Goal: Navigation & Orientation: Find specific page/section

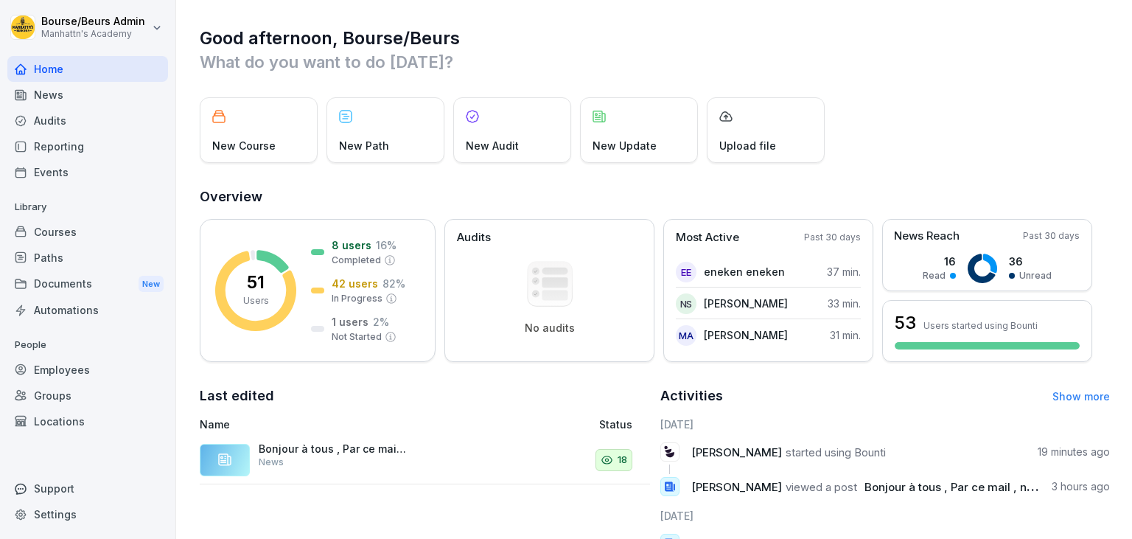
click at [72, 74] on div "Home" at bounding box center [87, 69] width 161 height 26
click at [70, 88] on div "News" at bounding box center [87, 95] width 161 height 26
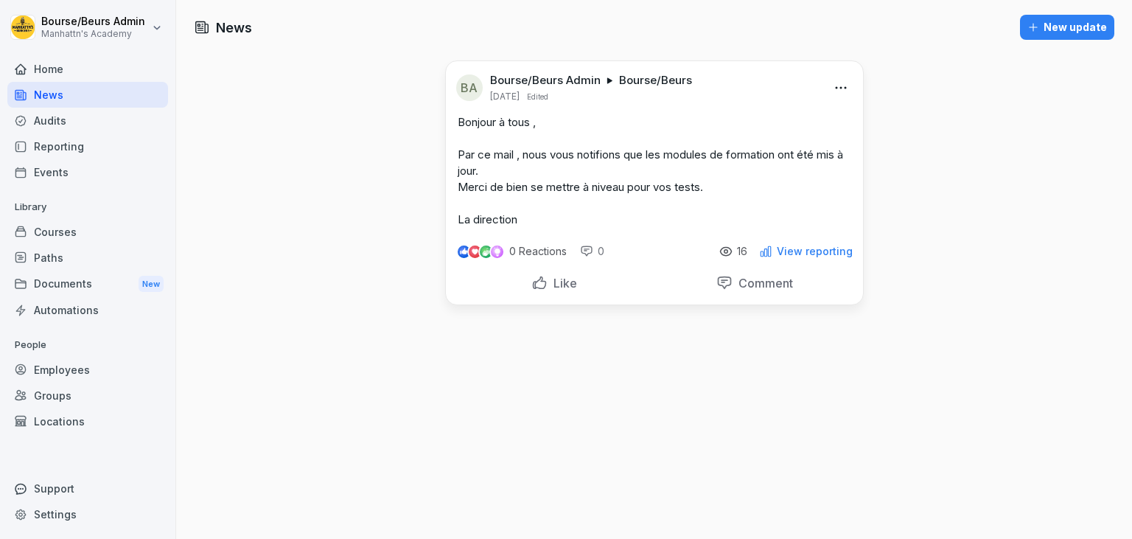
click at [78, 69] on div "Home" at bounding box center [87, 69] width 161 height 26
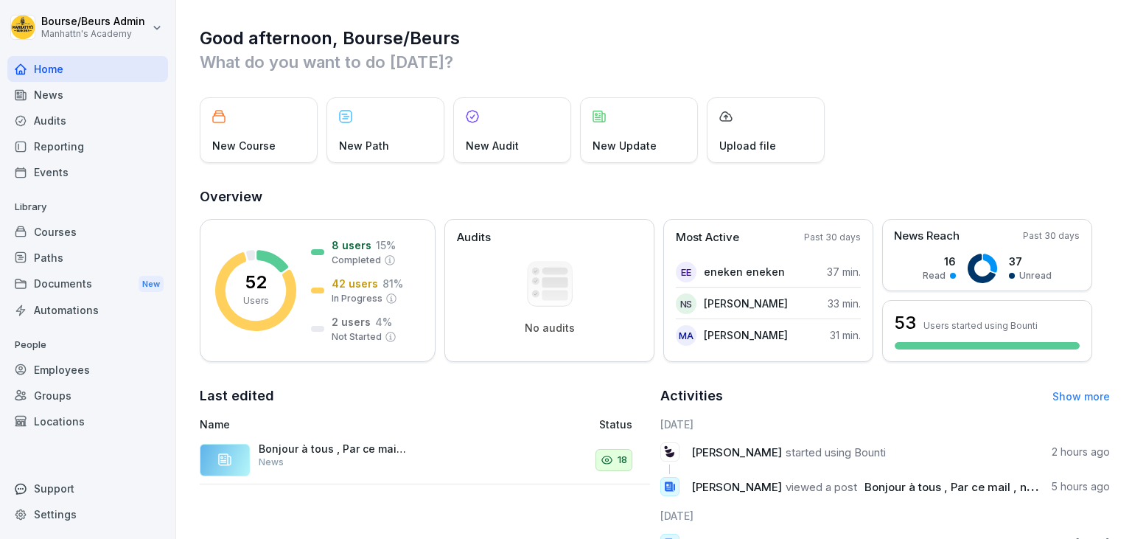
click at [59, 69] on div "Home" at bounding box center [87, 69] width 161 height 26
click at [62, 27] on html "Bourse/Beurs Admin Manhattn's Academy Home News Audits Reporting Events Library…" at bounding box center [566, 269] width 1132 height 539
click at [43, 123] on html "Bourse/Beurs Admin Manhattn's Academy Home News Audits Reporting Events Library…" at bounding box center [566, 269] width 1132 height 539
click at [43, 123] on div "Audits" at bounding box center [87, 121] width 161 height 26
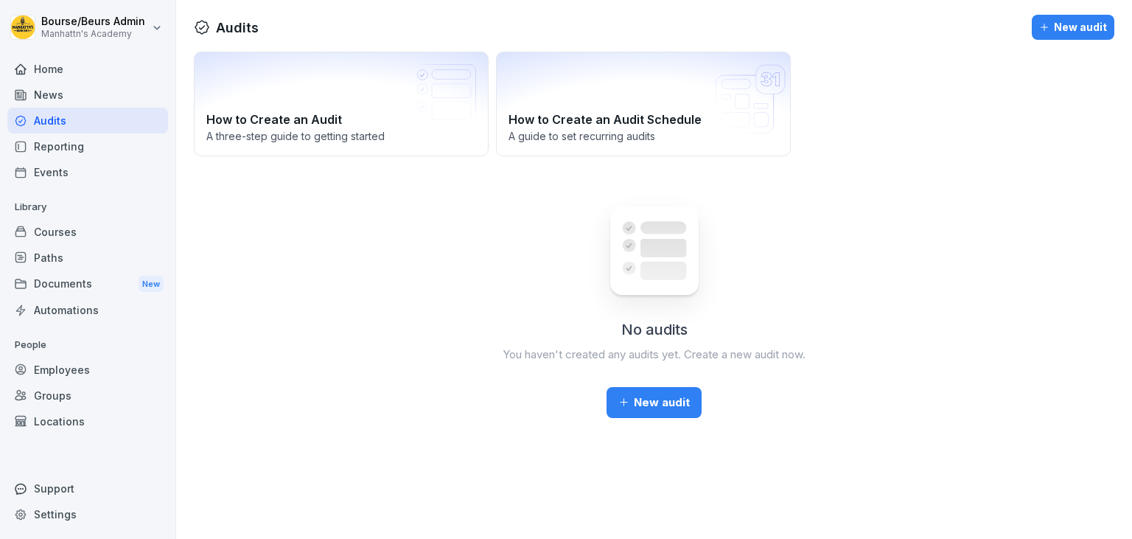
click at [48, 70] on div "Home" at bounding box center [87, 69] width 161 height 26
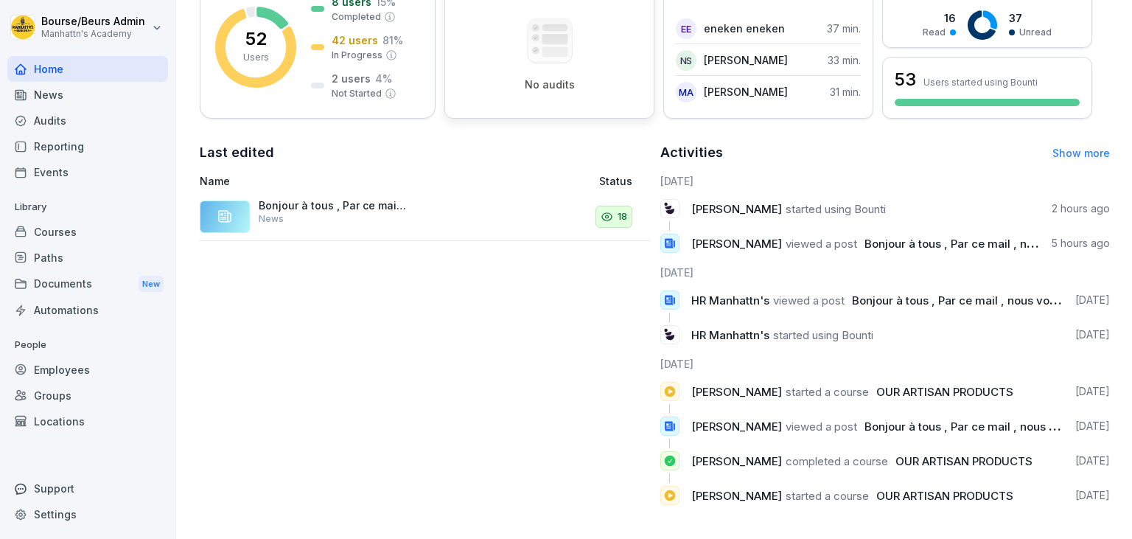
scroll to position [248, 0]
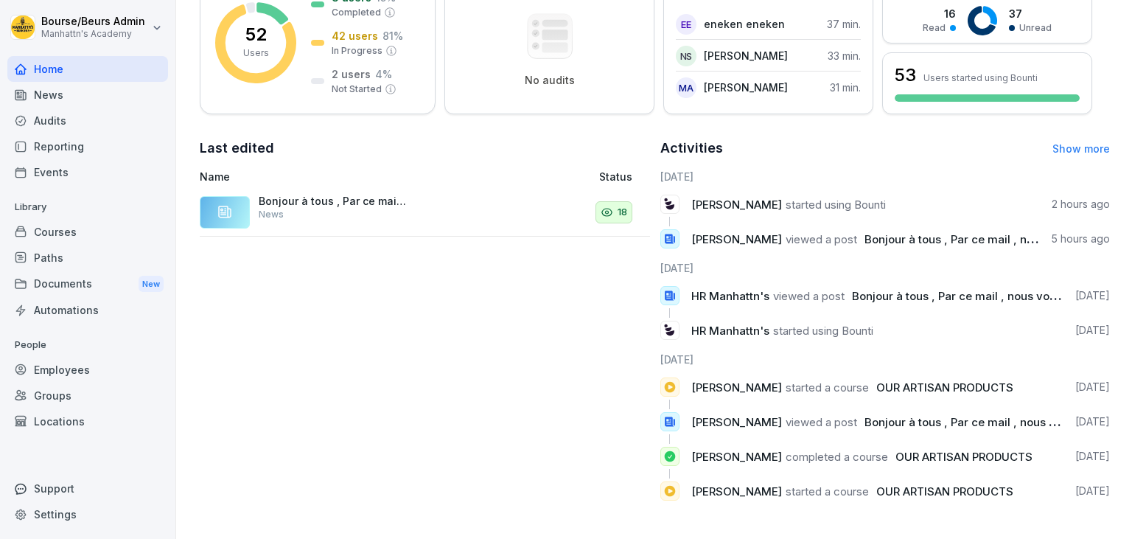
click at [349, 203] on p "Bonjour à tous , Par ce mail , nous vous notifions que les modules de formation…" at bounding box center [332, 201] width 147 height 13
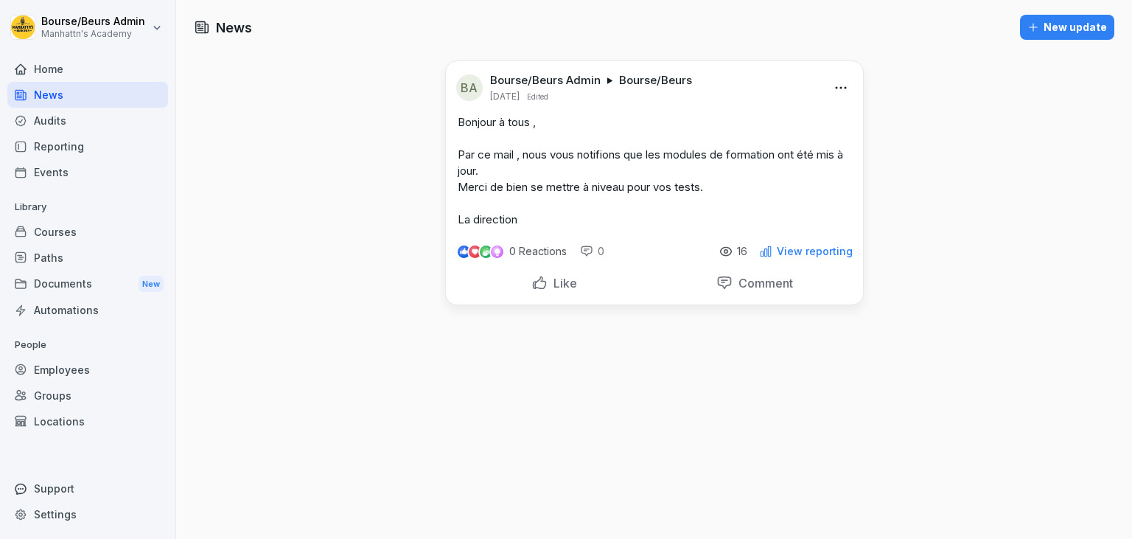
click at [912, 135] on div "News New update BA Bourse/Beurs Admin Bourse/Beurs [DATE] Edited Bonjour à tous…" at bounding box center [654, 269] width 956 height 539
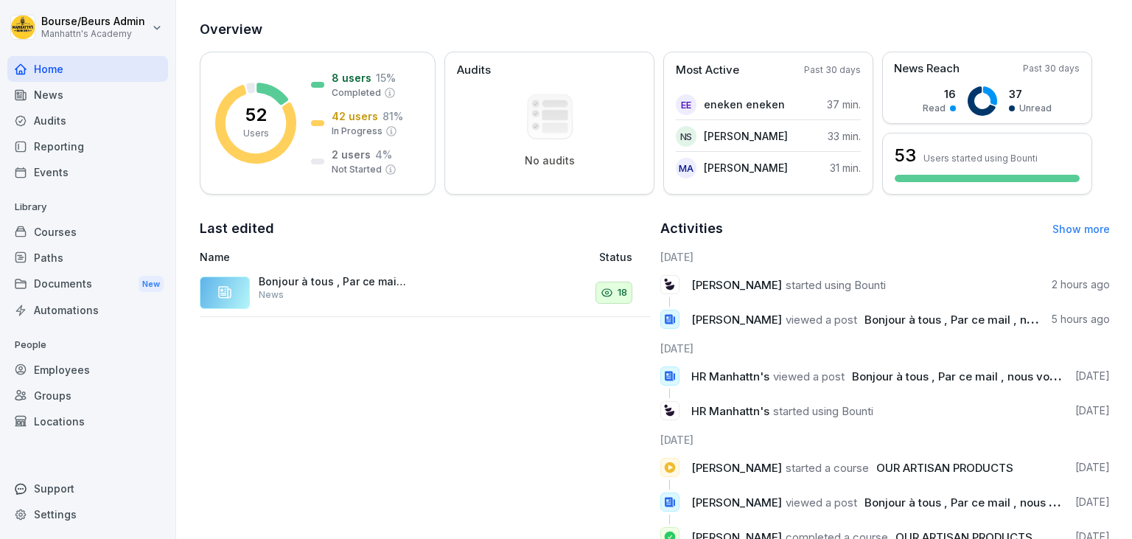
scroll to position [248, 0]
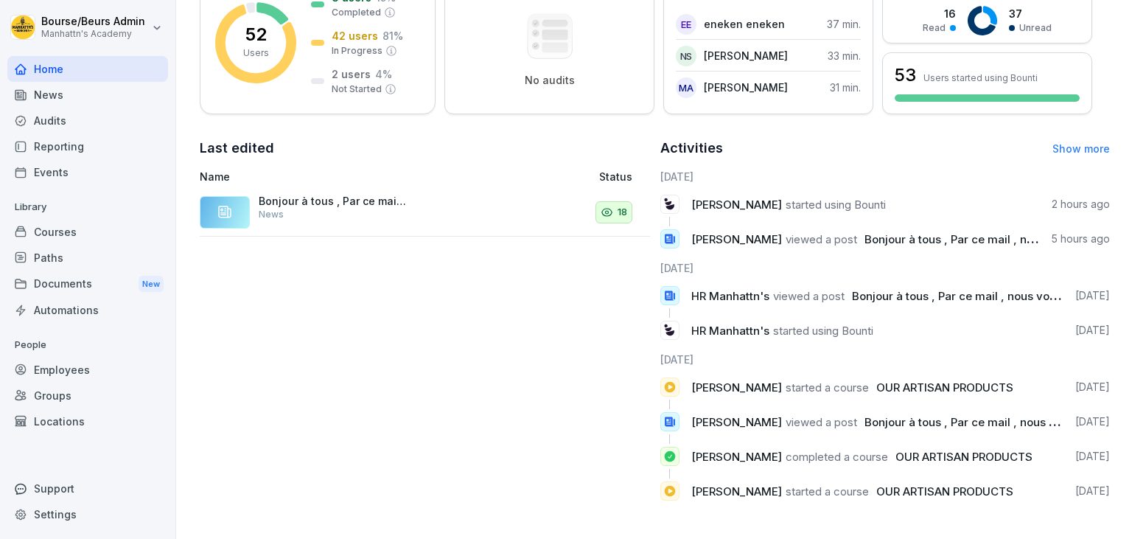
click at [1091, 148] on link "Show more" at bounding box center [1080, 148] width 57 height 13
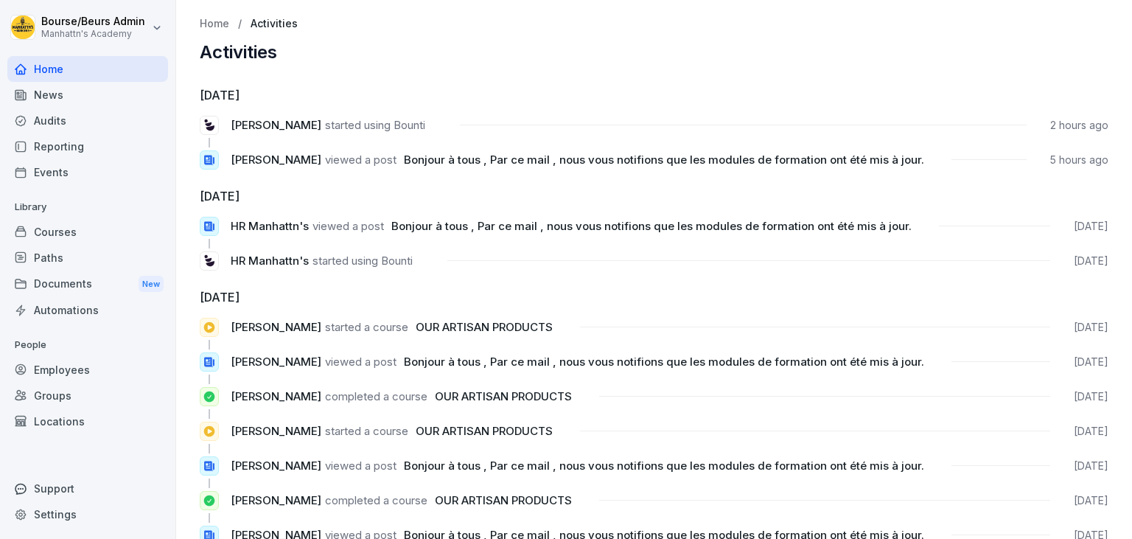
click at [102, 68] on div "Home" at bounding box center [87, 69] width 161 height 26
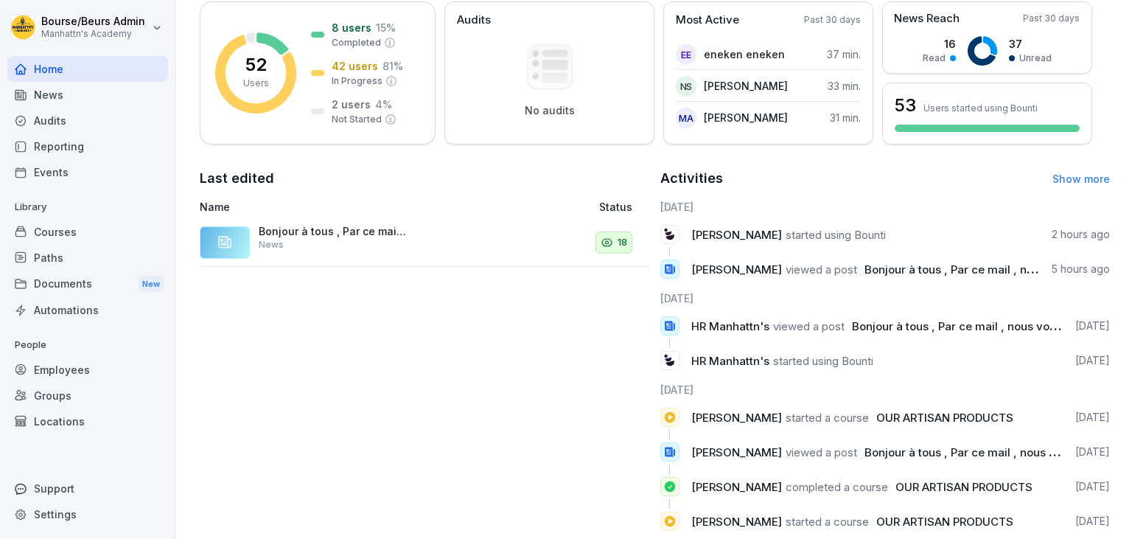
scroll to position [248, 0]
